Goal: Task Accomplishment & Management: Complete application form

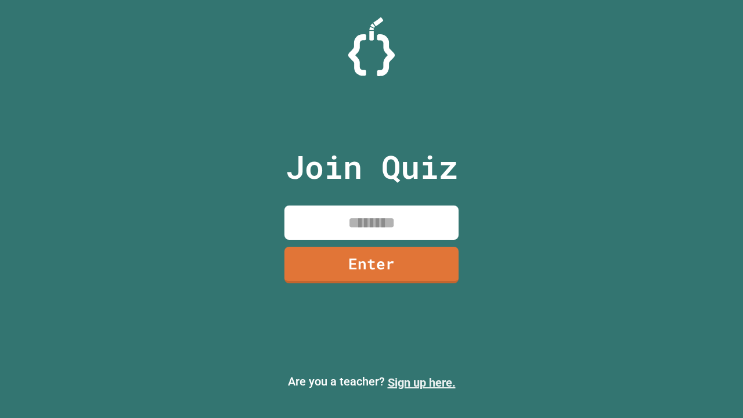
click at [421, 382] on link "Sign up here." at bounding box center [422, 383] width 68 height 14
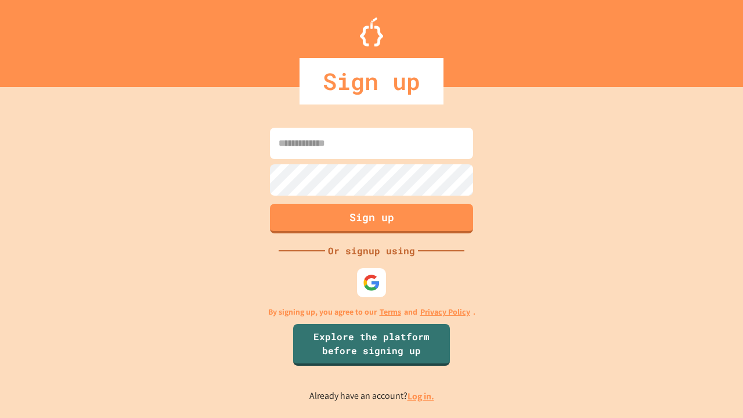
click at [421, 396] on link "Log in." at bounding box center [420, 396] width 27 height 12
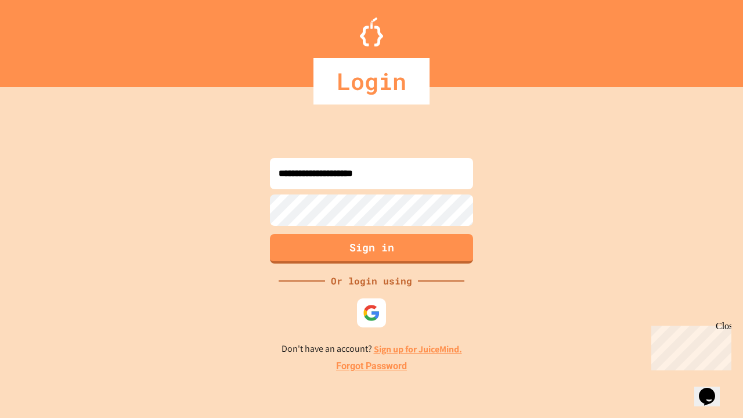
type input "**********"
